Goal: Entertainment & Leisure: Consume media (video, audio)

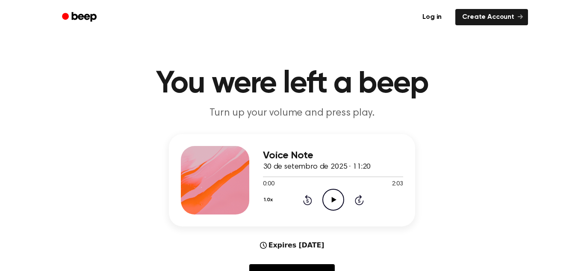
click at [338, 198] on icon "Play Audio" at bounding box center [333, 200] width 22 height 22
click at [304, 30] on div "Log in Create Account" at bounding box center [292, 17] width 472 height 34
click at [328, 200] on icon "Play Audio" at bounding box center [333, 200] width 22 height 22
click at [332, 201] on icon at bounding box center [333, 200] width 5 height 6
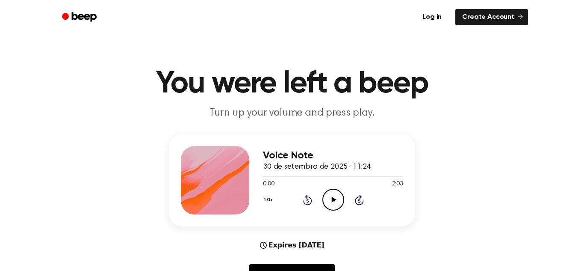
click at [330, 202] on icon "Play Audio" at bounding box center [333, 200] width 22 height 22
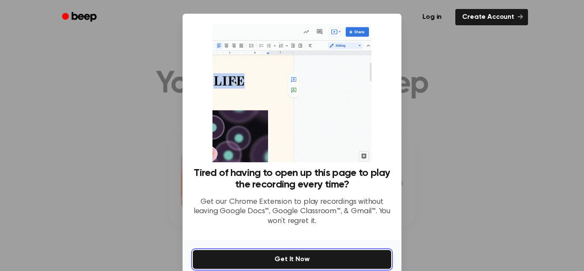
click at [320, 253] on button "Get It Now" at bounding box center [292, 259] width 198 height 19
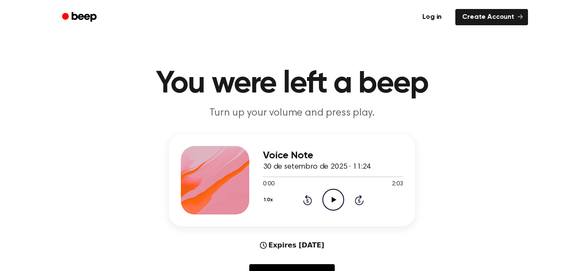
click at [334, 195] on icon "Play Audio" at bounding box center [333, 200] width 22 height 22
click at [378, 21] on ul "Log in Create Account" at bounding box center [319, 17] width 417 height 20
